Goal: Task Accomplishment & Management: Manage account settings

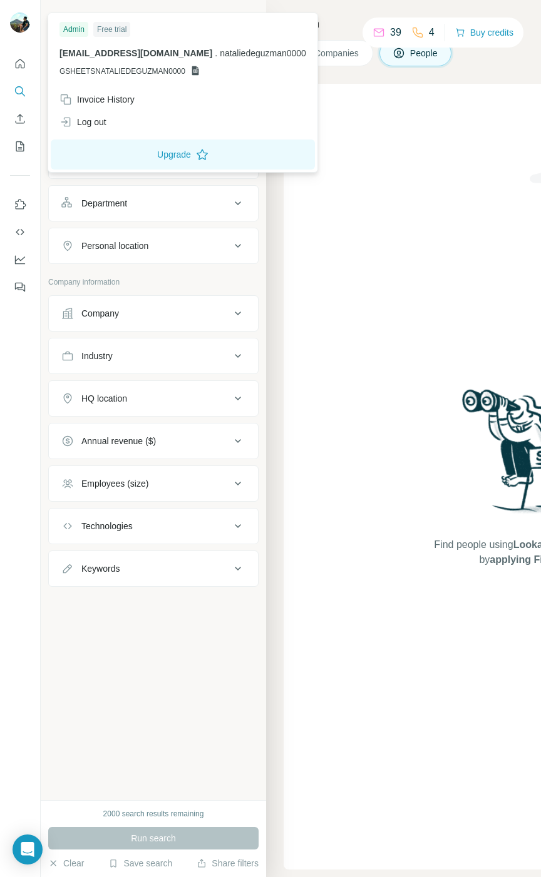
click at [21, 26] on img at bounding box center [20, 23] width 20 height 20
click at [407, 185] on div "Find people using Lookalikes search or by applying Filters" at bounding box center [520, 477] width 475 height 786
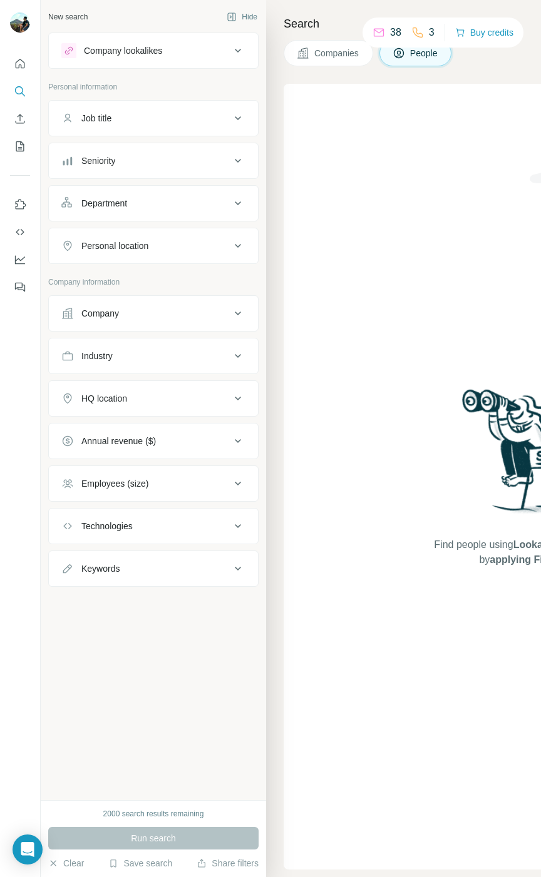
click at [171, 831] on div "Run search" at bounding box center [153, 838] width 210 height 23
click at [372, 31] on icon at bounding box center [378, 32] width 13 height 13
click at [375, 33] on icon at bounding box center [378, 32] width 13 height 13
click at [390, 28] on p "38" at bounding box center [395, 32] width 11 height 15
drag, startPoint x: 207, startPoint y: 59, endPoint x: 213, endPoint y: 61, distance: 6.5
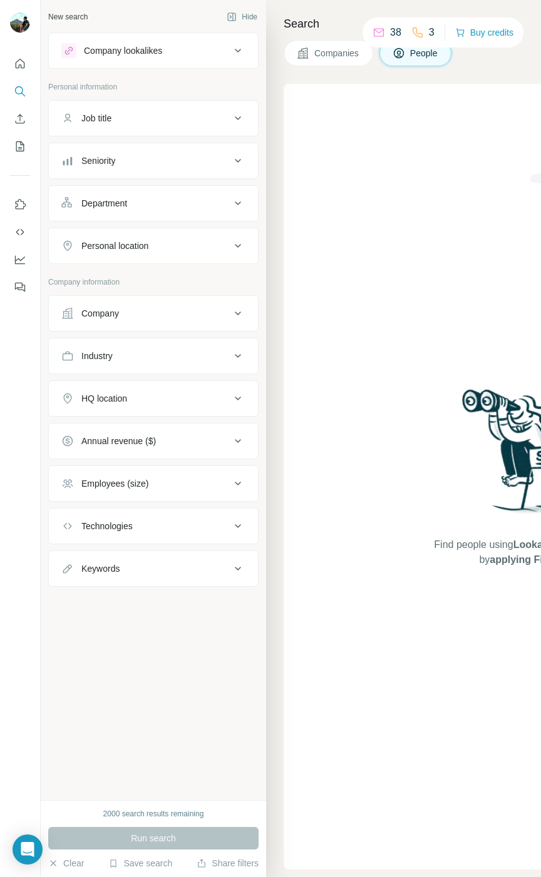
click at [213, 61] on button "Company lookalikes" at bounding box center [153, 51] width 209 height 30
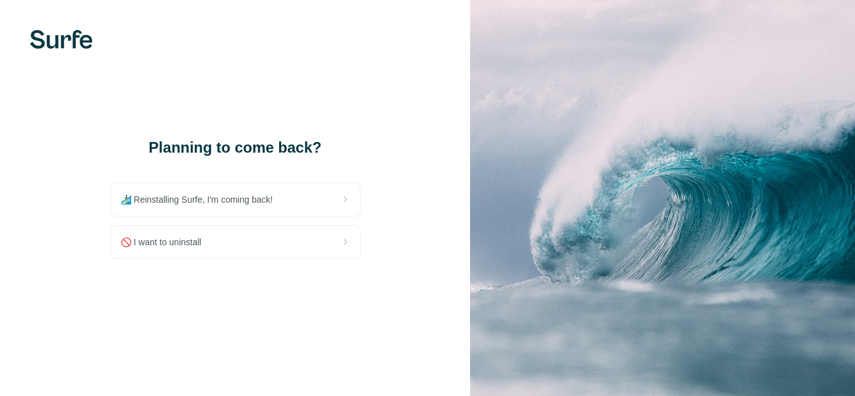
click at [261, 327] on div "Planning to come back? 🏄🏻‍♂️ Reinstalling Surfe, I'm coming back! 🚫 I want to u…" at bounding box center [235, 198] width 470 height 396
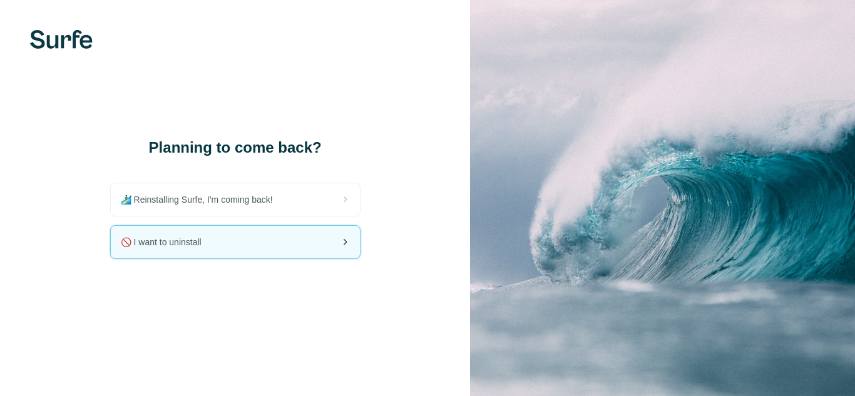
click at [221, 226] on div "🚫 I want to uninstall" at bounding box center [235, 242] width 249 height 33
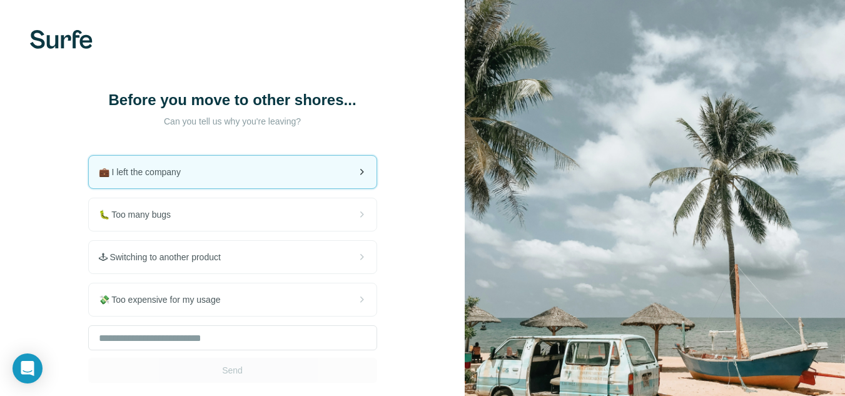
click at [231, 173] on div "💼 I left the company" at bounding box center [233, 172] width 288 height 33
